Goal: Navigation & Orientation: Find specific page/section

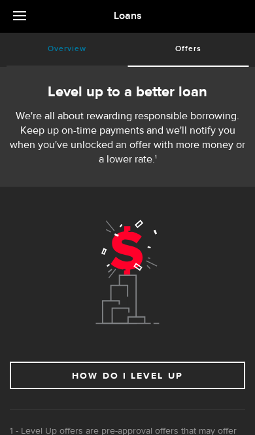
click at [57, 55] on link "Overview (requires attention)" at bounding box center [67, 49] width 121 height 33
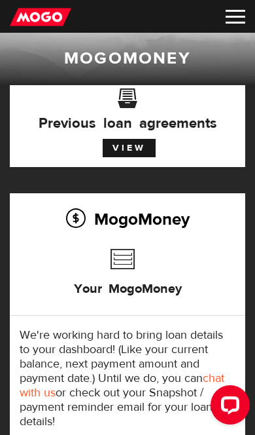
click at [226, 22] on img at bounding box center [236, 17] width 20 height 14
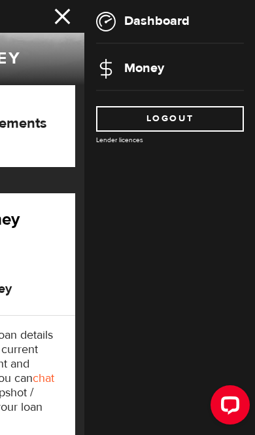
click at [129, 67] on link "Money" at bounding box center [130, 68] width 68 height 16
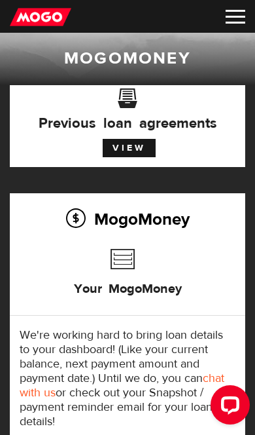
click at [234, 20] on img at bounding box center [236, 17] width 20 height 14
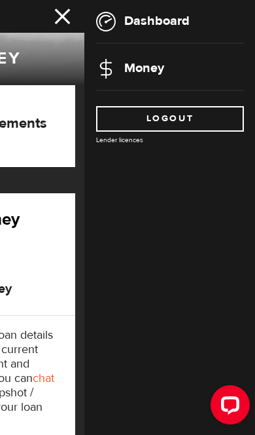
click at [137, 22] on link "Dashboard" at bounding box center [143, 20] width 94 height 16
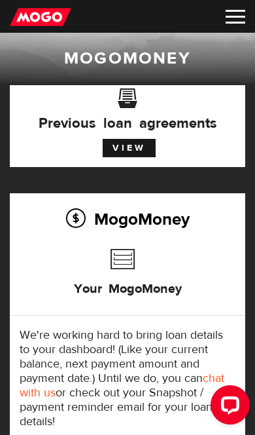
click at [124, 145] on link "View" at bounding box center [129, 148] width 53 height 18
